Goal: Information Seeking & Learning: Find specific fact

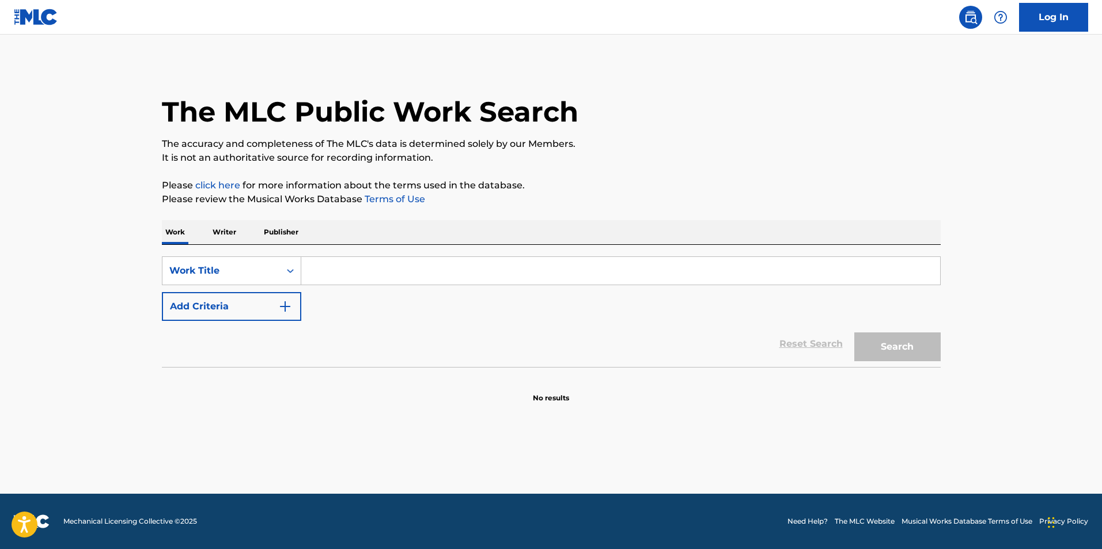
click at [434, 256] on div "SearchWithCriteria98598f92-be74-4577-8b40-b706cd297d96 Work Title Add Criteria …" at bounding box center [551, 306] width 779 height 122
click at [434, 263] on input "Search Form" at bounding box center [620, 271] width 639 height 28
type input "moanin"
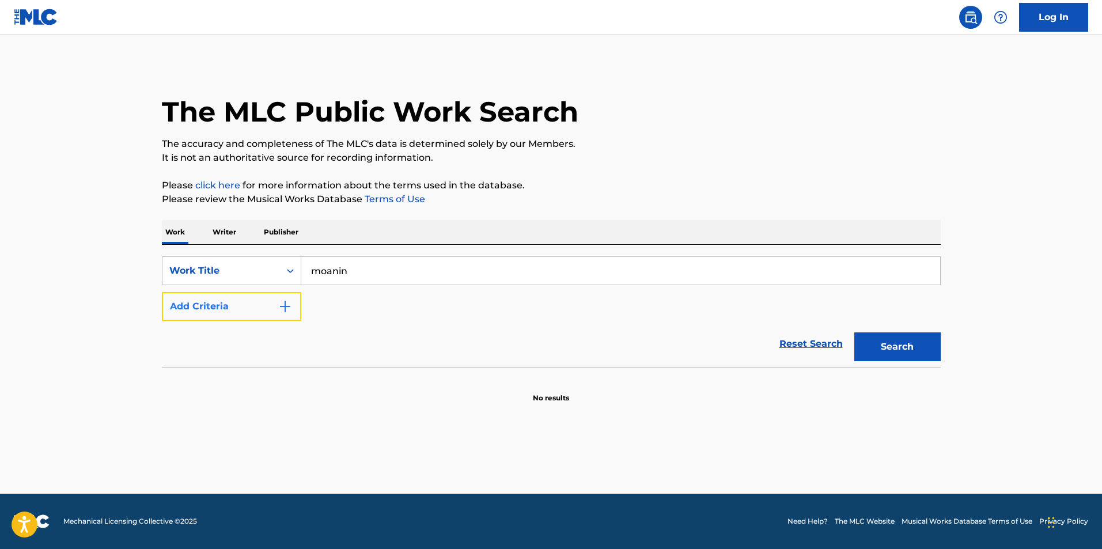
click at [196, 309] on button "Add Criteria" at bounding box center [231, 306] width 139 height 29
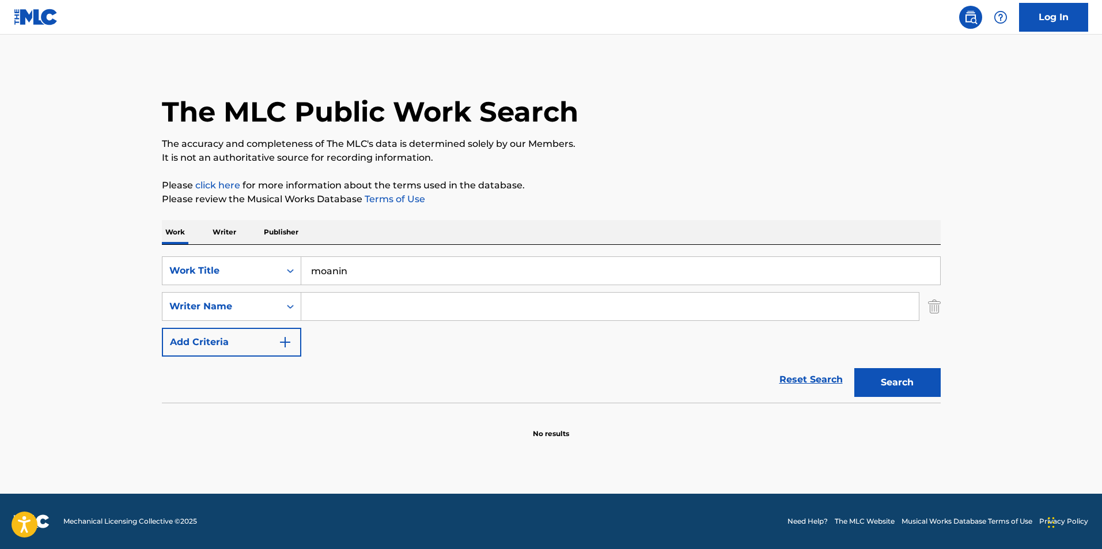
click at [342, 312] on input "Search Form" at bounding box center [610, 307] width 618 height 28
type input "[PERSON_NAME]"
click at [854, 368] on button "Search" at bounding box center [897, 382] width 86 height 29
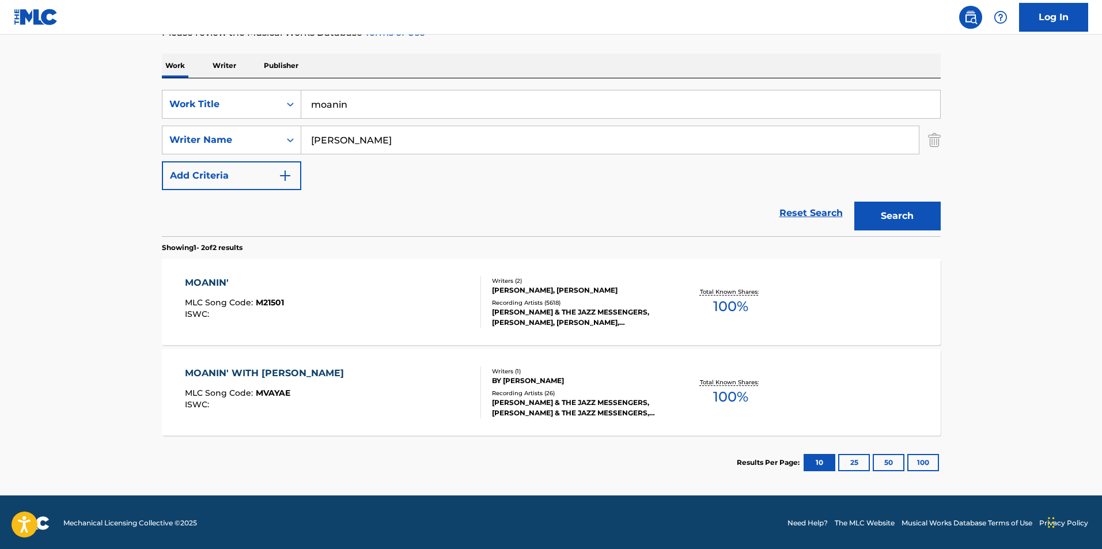
scroll to position [168, 0]
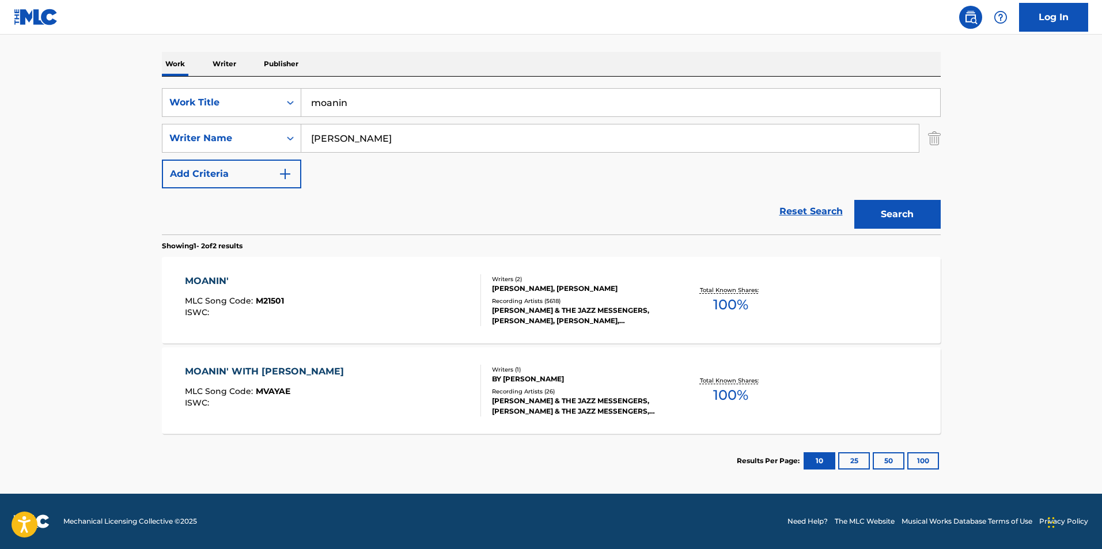
click at [330, 307] on div "MOANIN' MLC Song Code : M21501 ISWC :" at bounding box center [333, 300] width 296 height 52
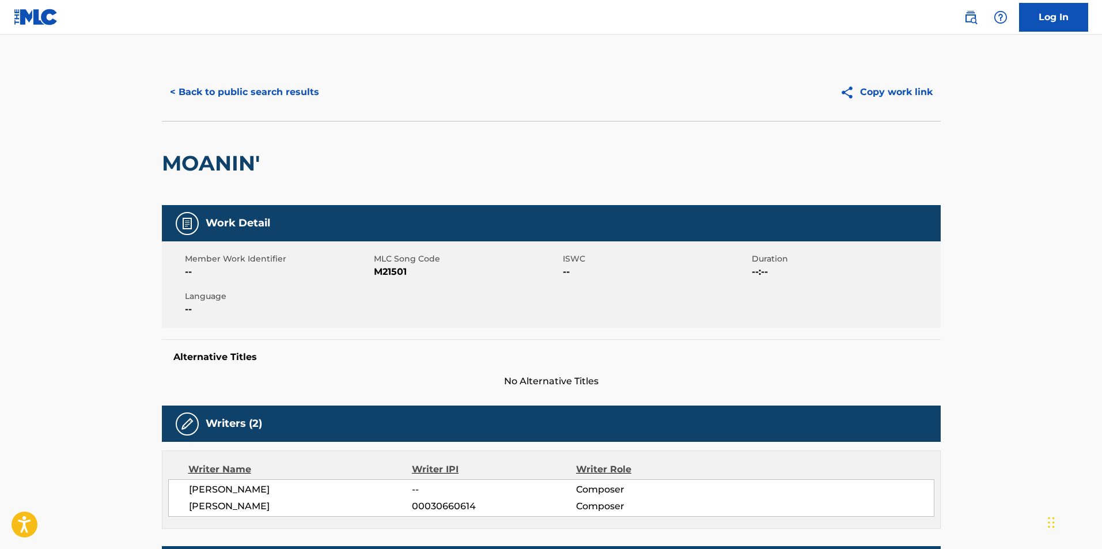
scroll to position [346, 0]
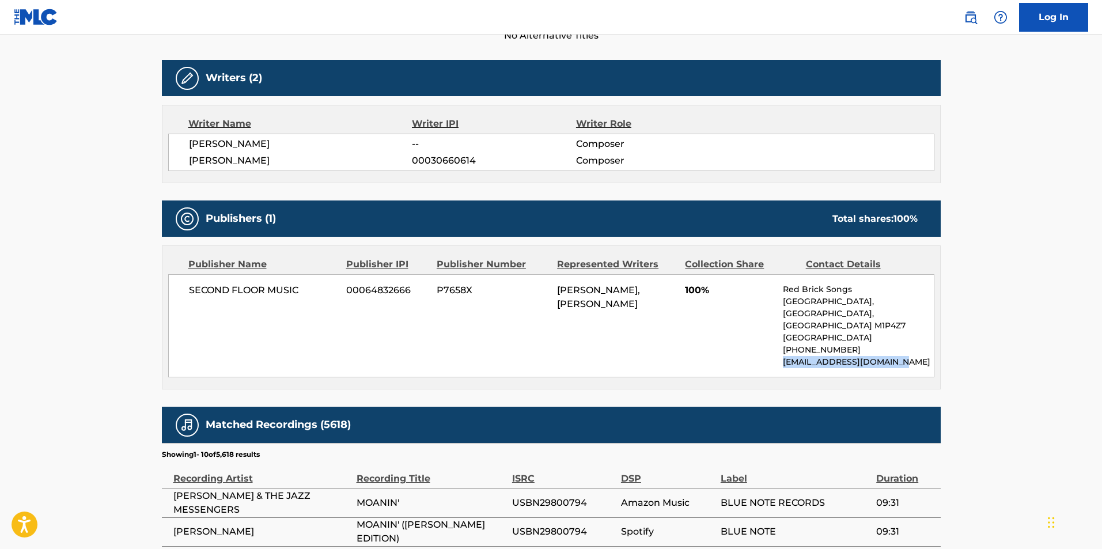
drag, startPoint x: 779, startPoint y: 364, endPoint x: 900, endPoint y: 362, distance: 121.0
click at [900, 362] on div "SECOND FLOOR MUSIC 00064832666 P7658X [PERSON_NAME], [PERSON_NAME] 100% Red Bri…" at bounding box center [551, 325] width 766 height 103
copy p "[EMAIL_ADDRESS][DOMAIN_NAME]"
click at [946, 325] on div "< Back to public search results Copy work link MOANIN' Work Detail Member Work …" at bounding box center [551, 268] width 807 height 1101
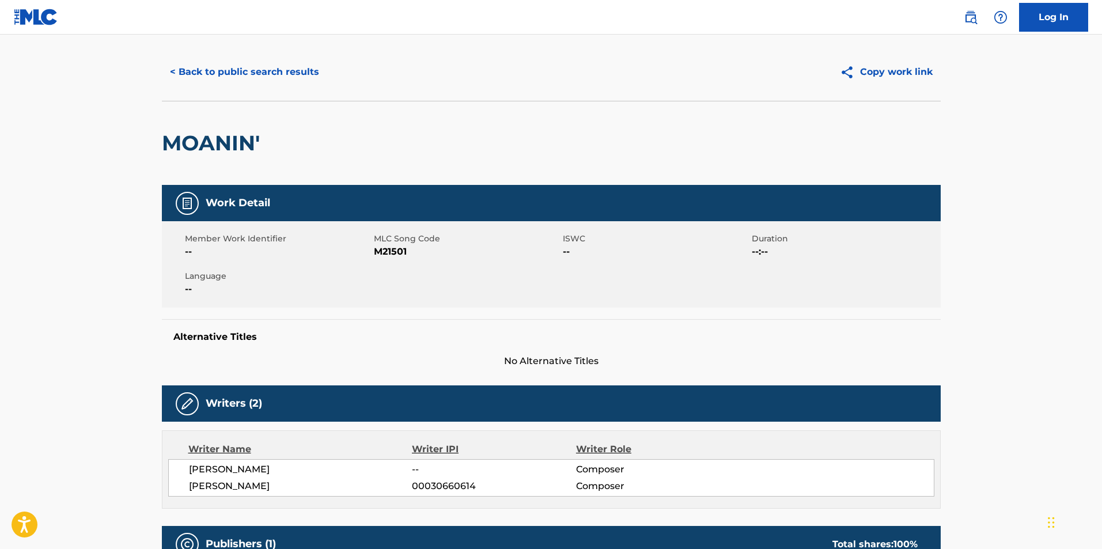
scroll to position [0, 0]
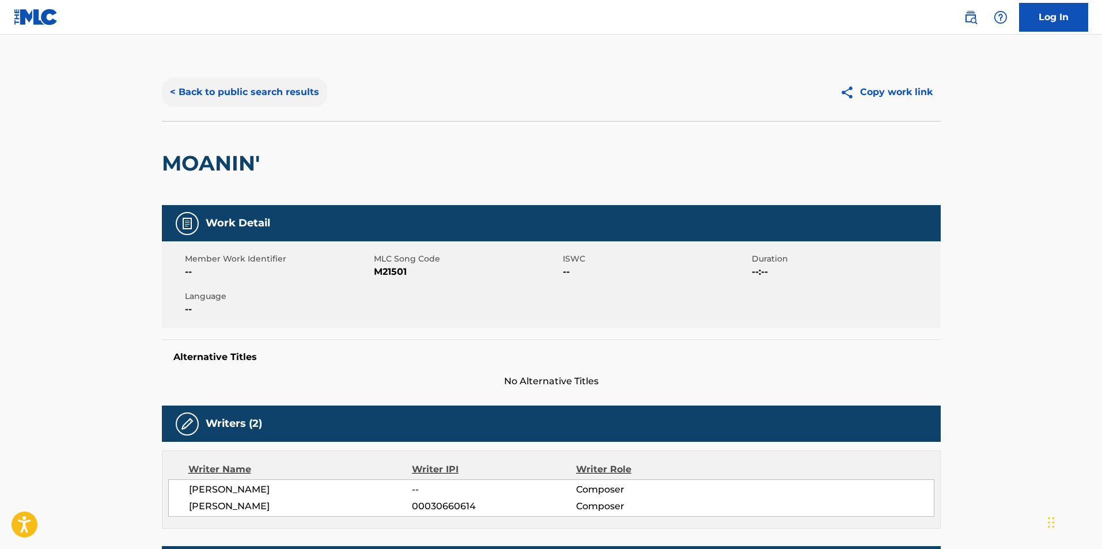
click at [274, 93] on button "< Back to public search results" at bounding box center [244, 92] width 165 height 29
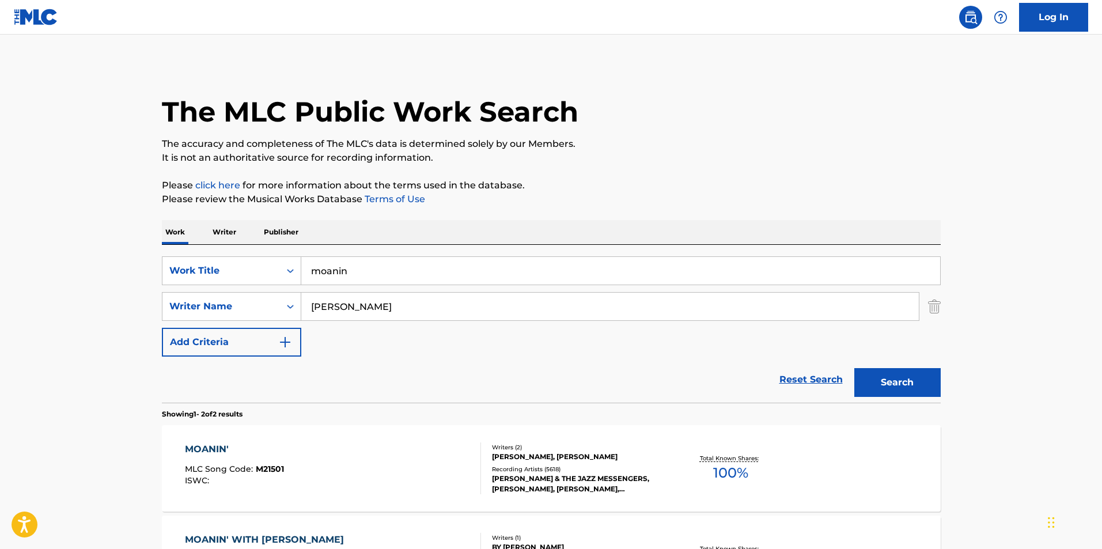
scroll to position [103, 0]
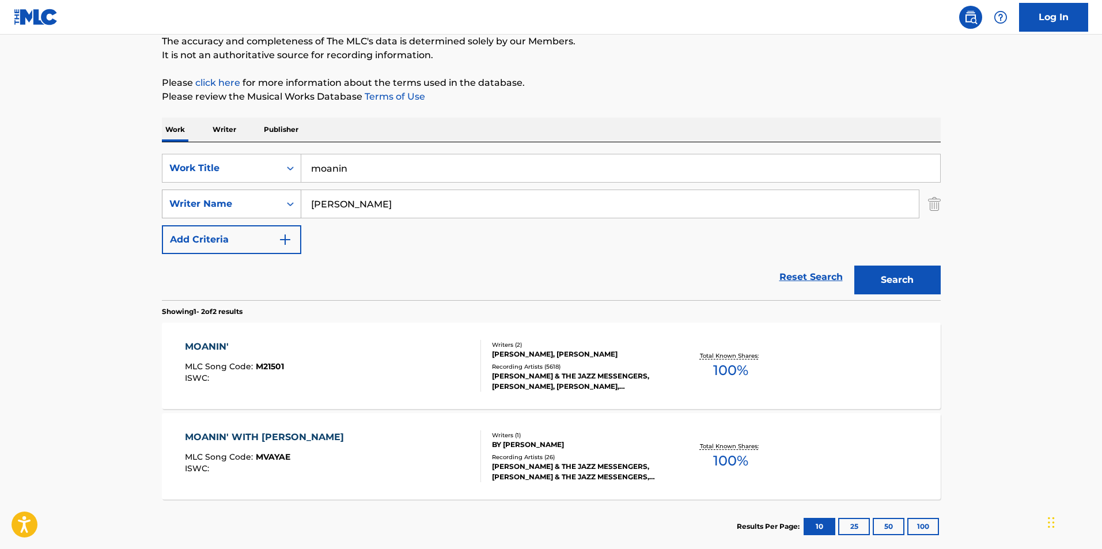
drag, startPoint x: 370, startPoint y: 194, endPoint x: 259, endPoint y: 197, distance: 111.8
click at [259, 197] on div "SearchWithCriteria8f5c6e37-931b-4134-af76-484027a131d3 Writer Name [PERSON_NAME]" at bounding box center [551, 204] width 779 height 29
type input "[PERSON_NAME]"
click at [854, 266] on button "Search" at bounding box center [897, 280] width 86 height 29
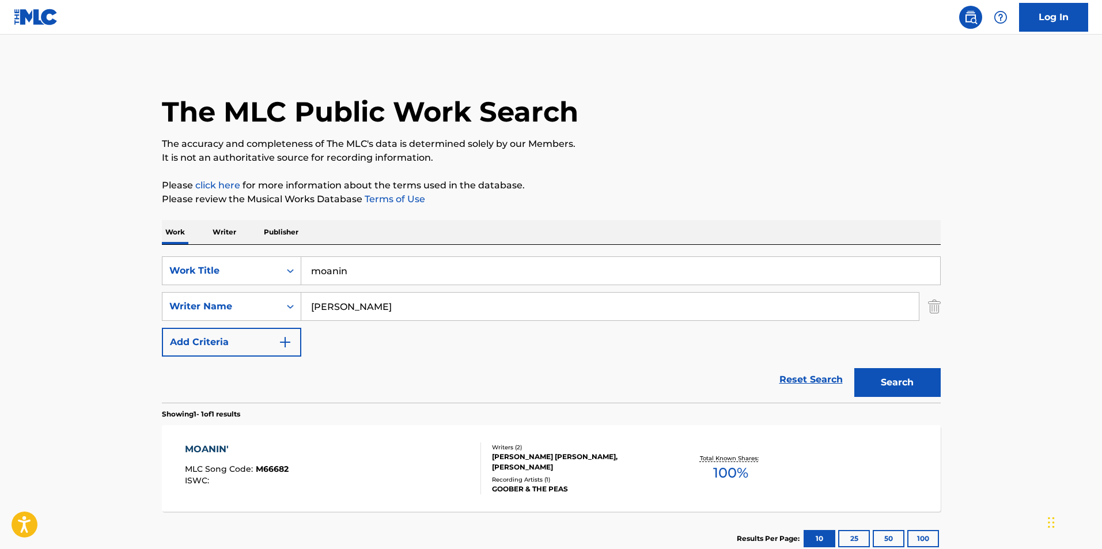
click at [472, 475] on div at bounding box center [475, 469] width 9 height 52
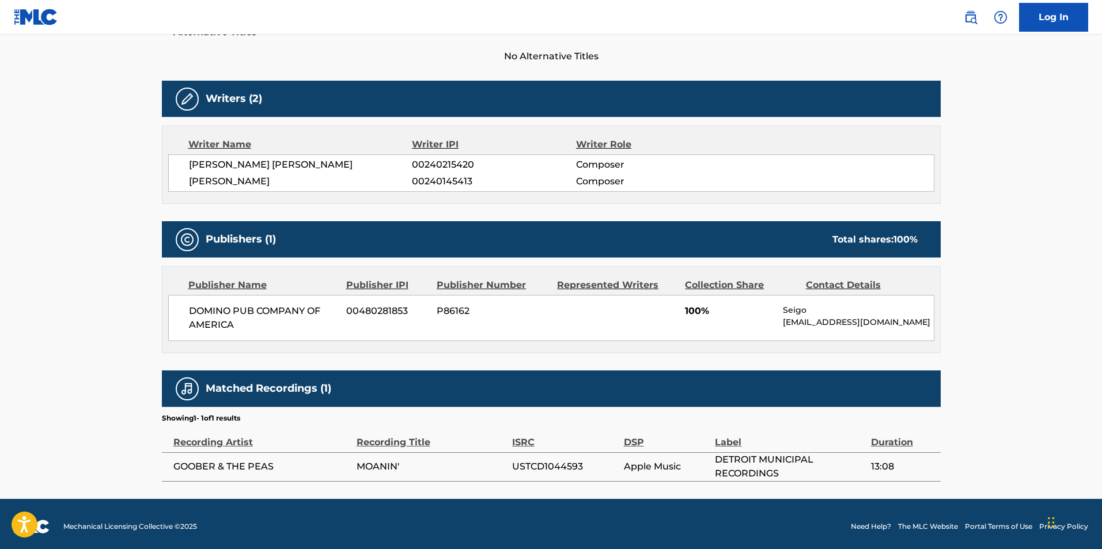
scroll to position [330, 0]
